Goal: Task Accomplishment & Management: Manage account settings

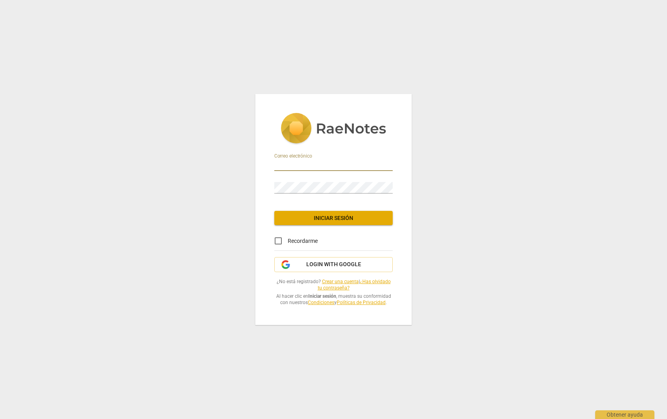
type input "[PERSON_NAME][EMAIL_ADDRESS][DOMAIN_NAME]"
click at [329, 218] on span "Iniciar sesión" at bounding box center [334, 218] width 106 height 8
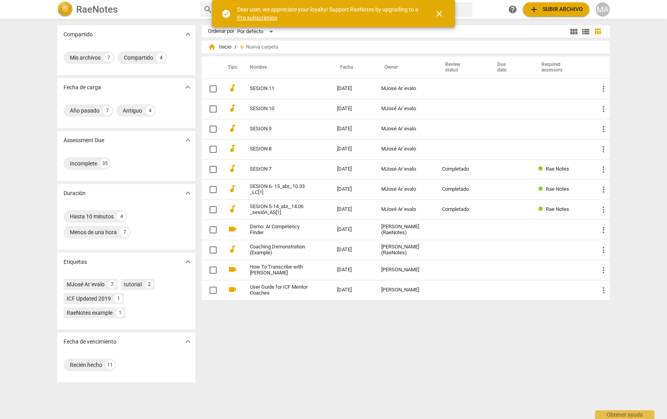
click at [628, 35] on div "Compartido expand_more Mis archivos 7 Compartido 4 Fecha de carga expand_more A…" at bounding box center [333, 219] width 667 height 399
click at [602, 9] on div "MA" at bounding box center [603, 9] width 14 height 14
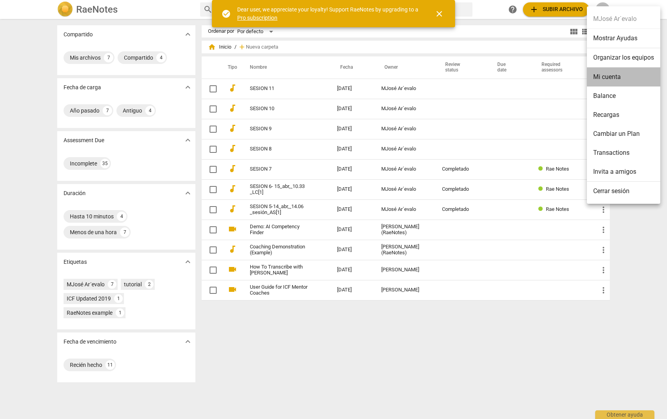
click at [610, 76] on li "Mi cuenta" at bounding box center [623, 76] width 73 height 19
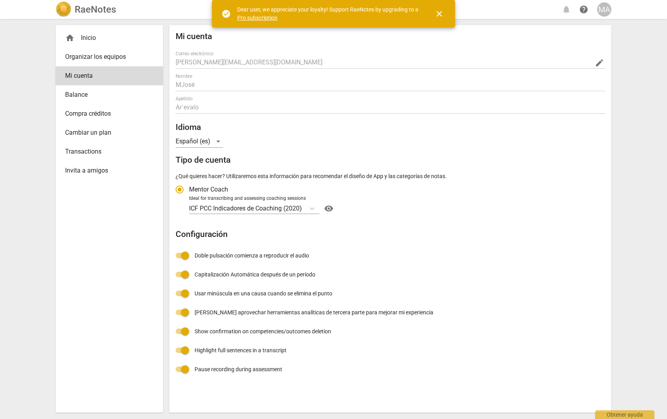
radio input "false"
click at [97, 154] on span "Transactions" at bounding box center [106, 151] width 82 height 9
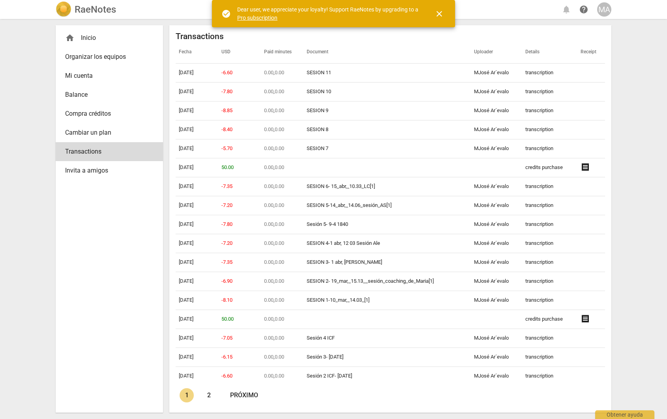
click at [79, 98] on span "Balance" at bounding box center [106, 94] width 82 height 9
